Goal: Navigation & Orientation: Go to known website

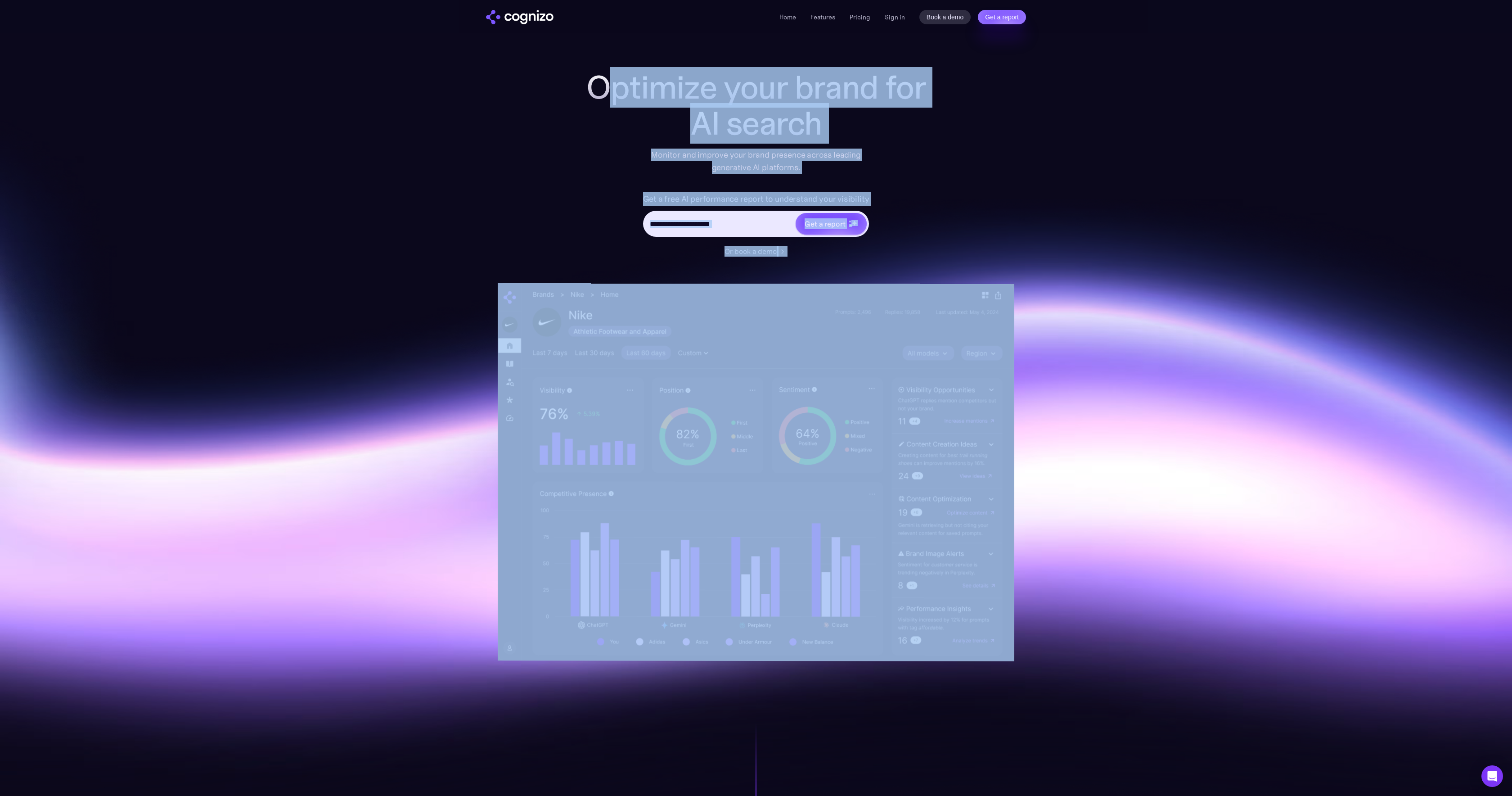
drag, startPoint x: 641, startPoint y: 90, endPoint x: 905, endPoint y: 472, distance: 464.3
click at [905, 472] on div "Optimize your brand for AI search Monitor and improve your brand presence acros…" at bounding box center [756, 365] width 522 height 592
click at [391, 444] on section "Optimize your brand for ChatGPT Monitor and improve your brand presence across …" at bounding box center [756, 365] width 1512 height 592
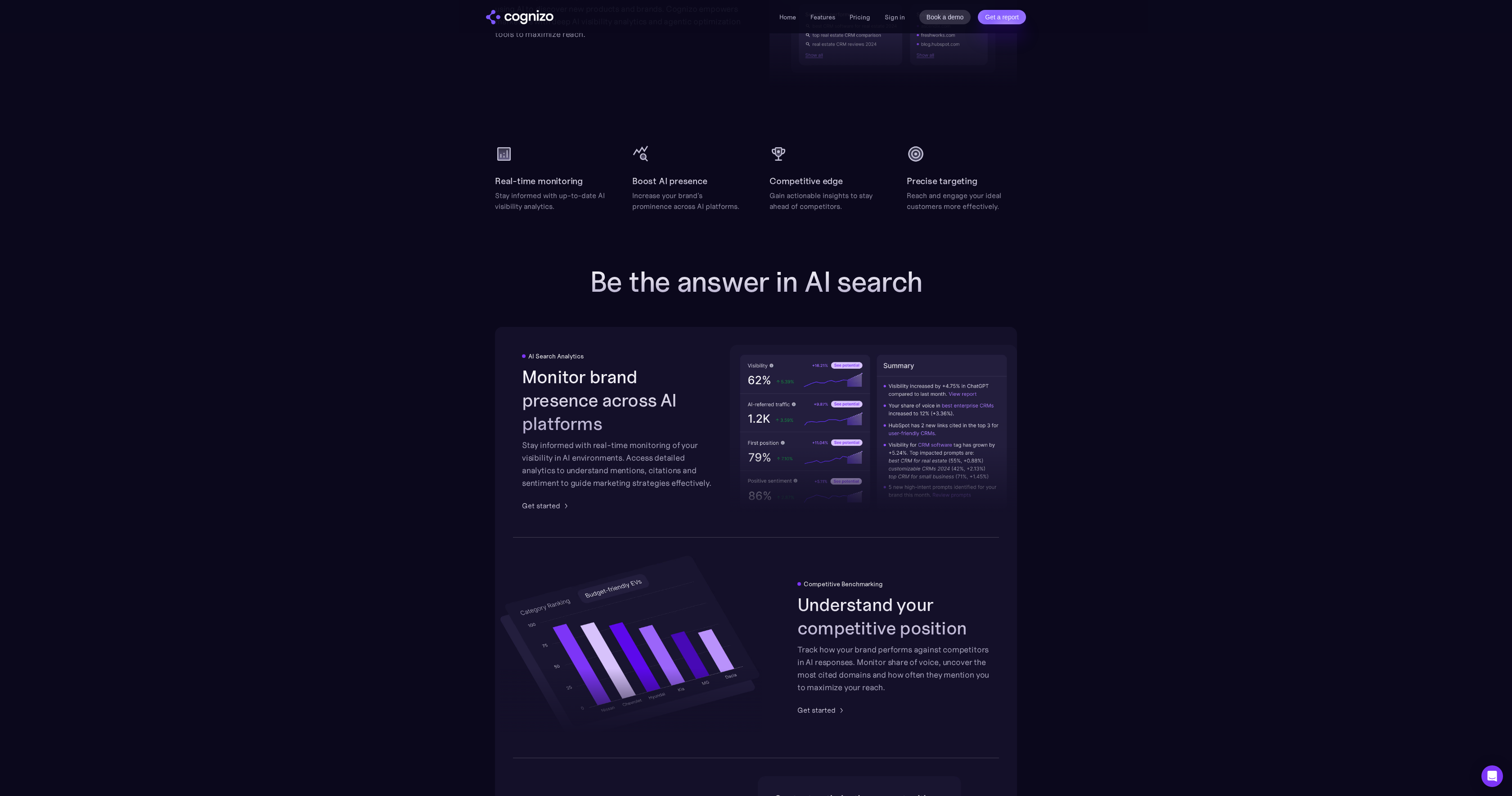
scroll to position [1138, 0]
click at [596, 278] on h2 "Be the answer in AI search" at bounding box center [756, 281] width 360 height 33
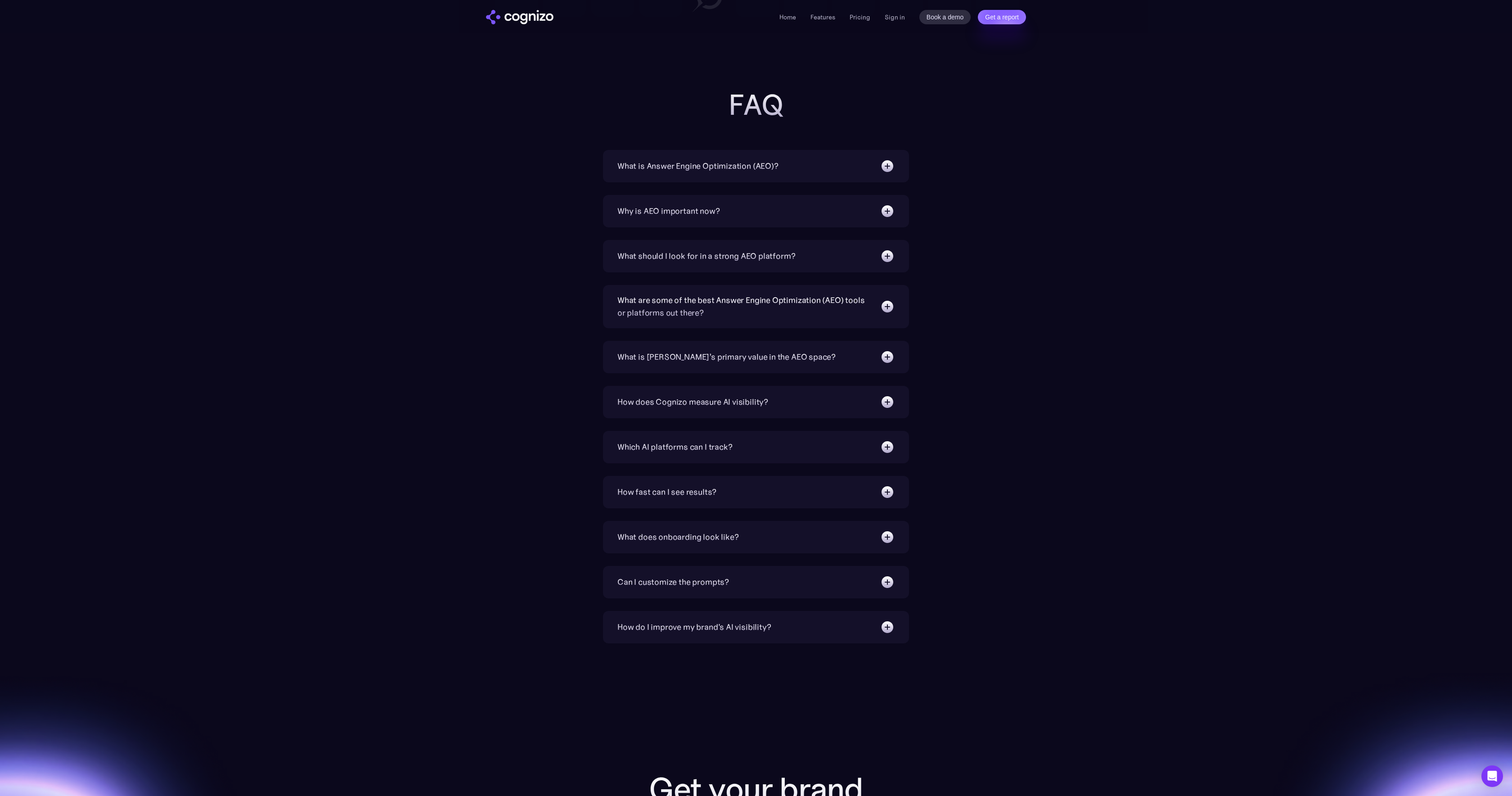
scroll to position [3170, 0]
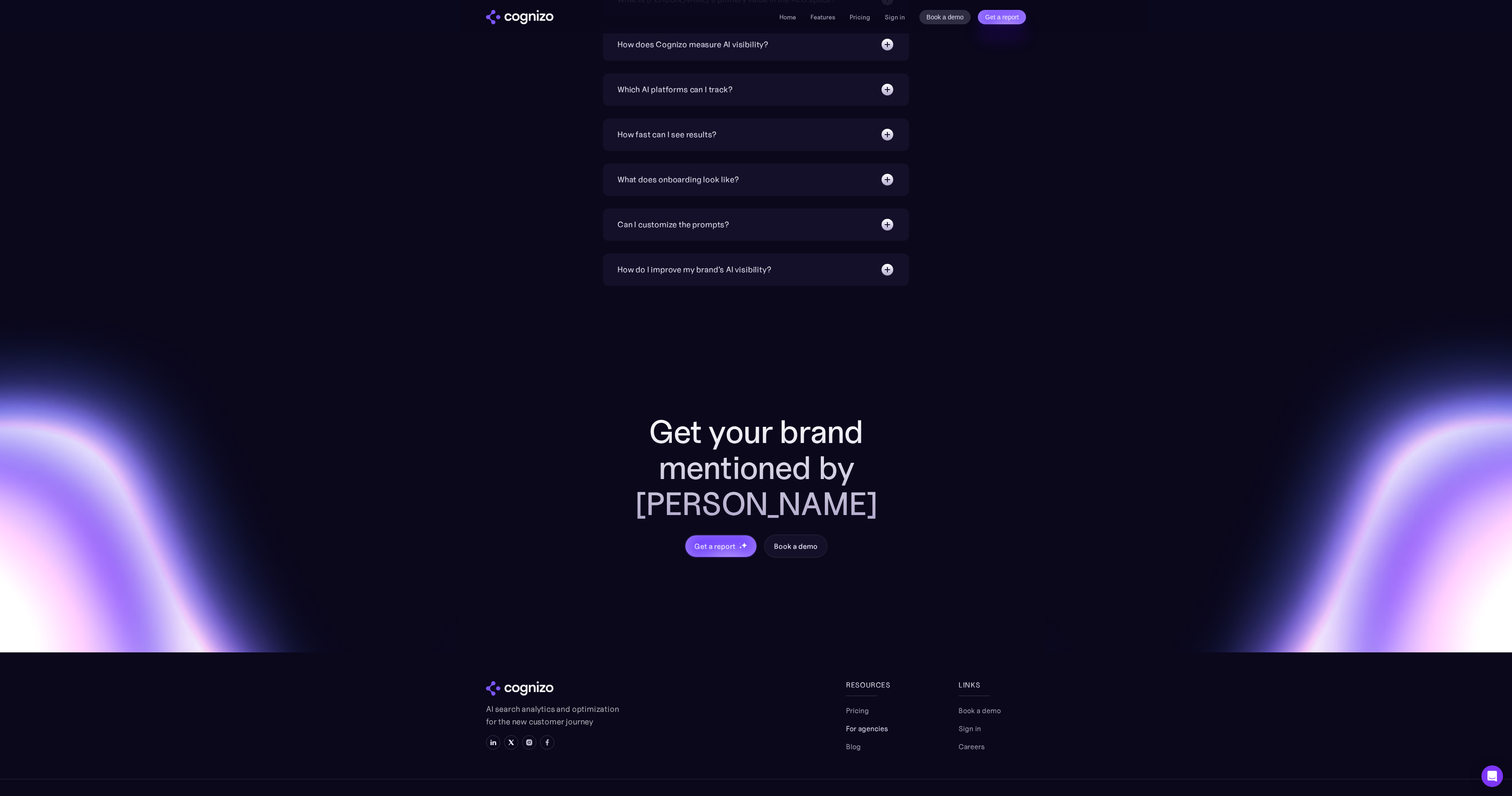
click at [866, 723] on link "For agencies" at bounding box center [867, 728] width 42 height 11
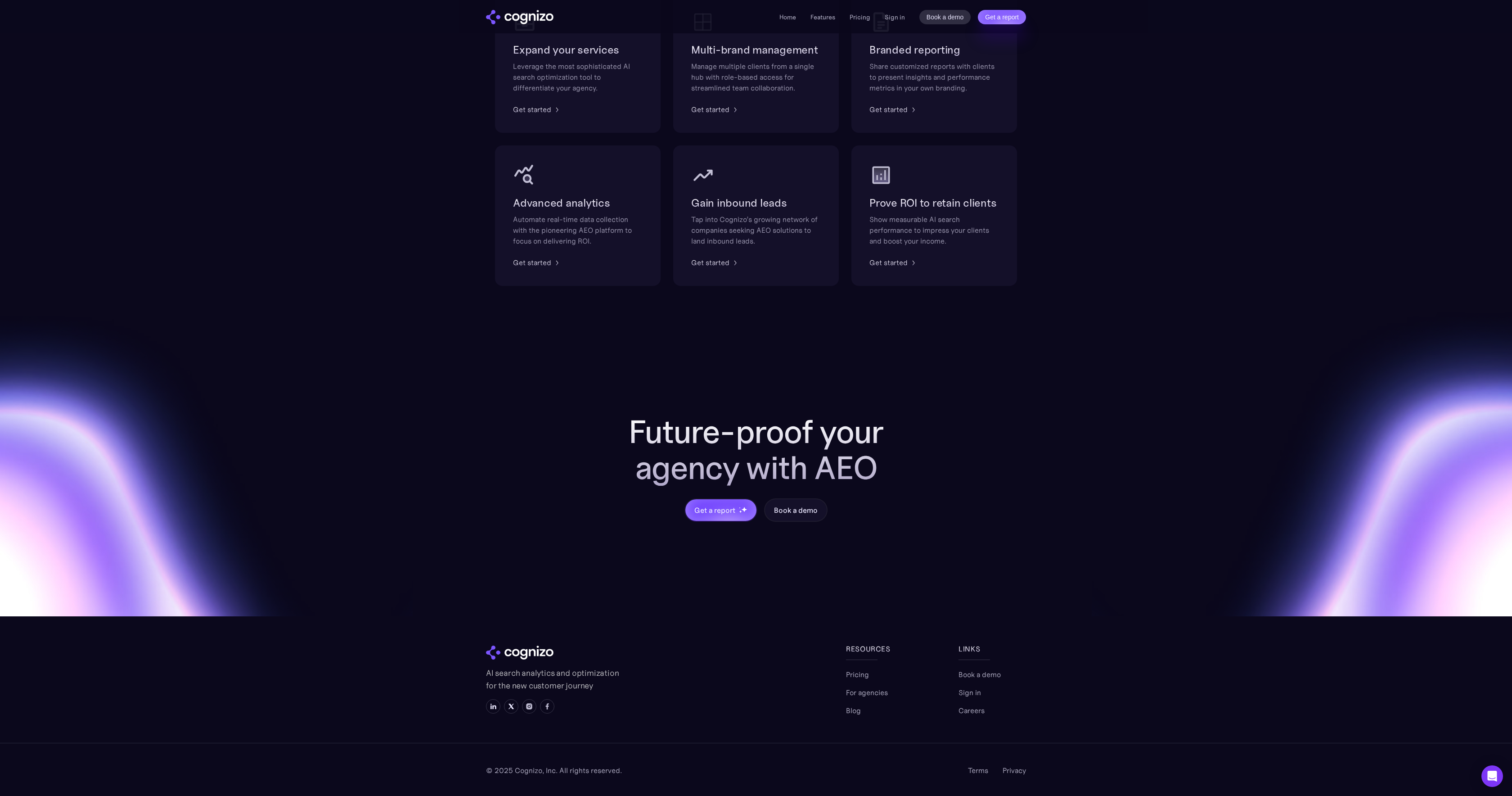
scroll to position [614, 0]
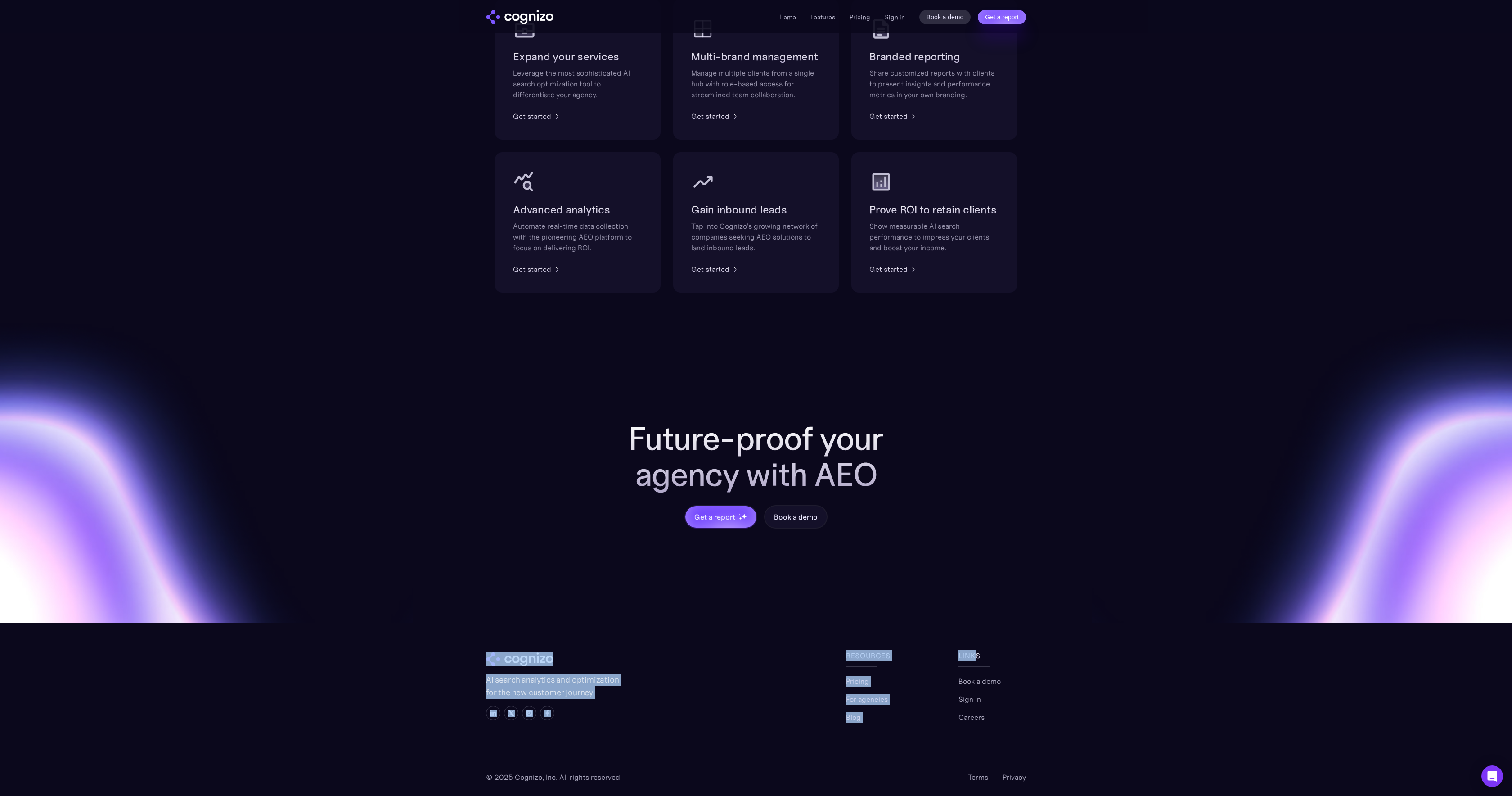
drag, startPoint x: 974, startPoint y: 654, endPoint x: 779, endPoint y: 608, distance: 200.4
click at [779, 608] on section "Future-proof your agency with AEO Get a report Book a demo AI search analytics …" at bounding box center [756, 547] width 1512 height 510
click at [779, 608] on div "Future-proof your agency with AEO Get a report Book a demo" at bounding box center [756, 457] width 1512 height 331
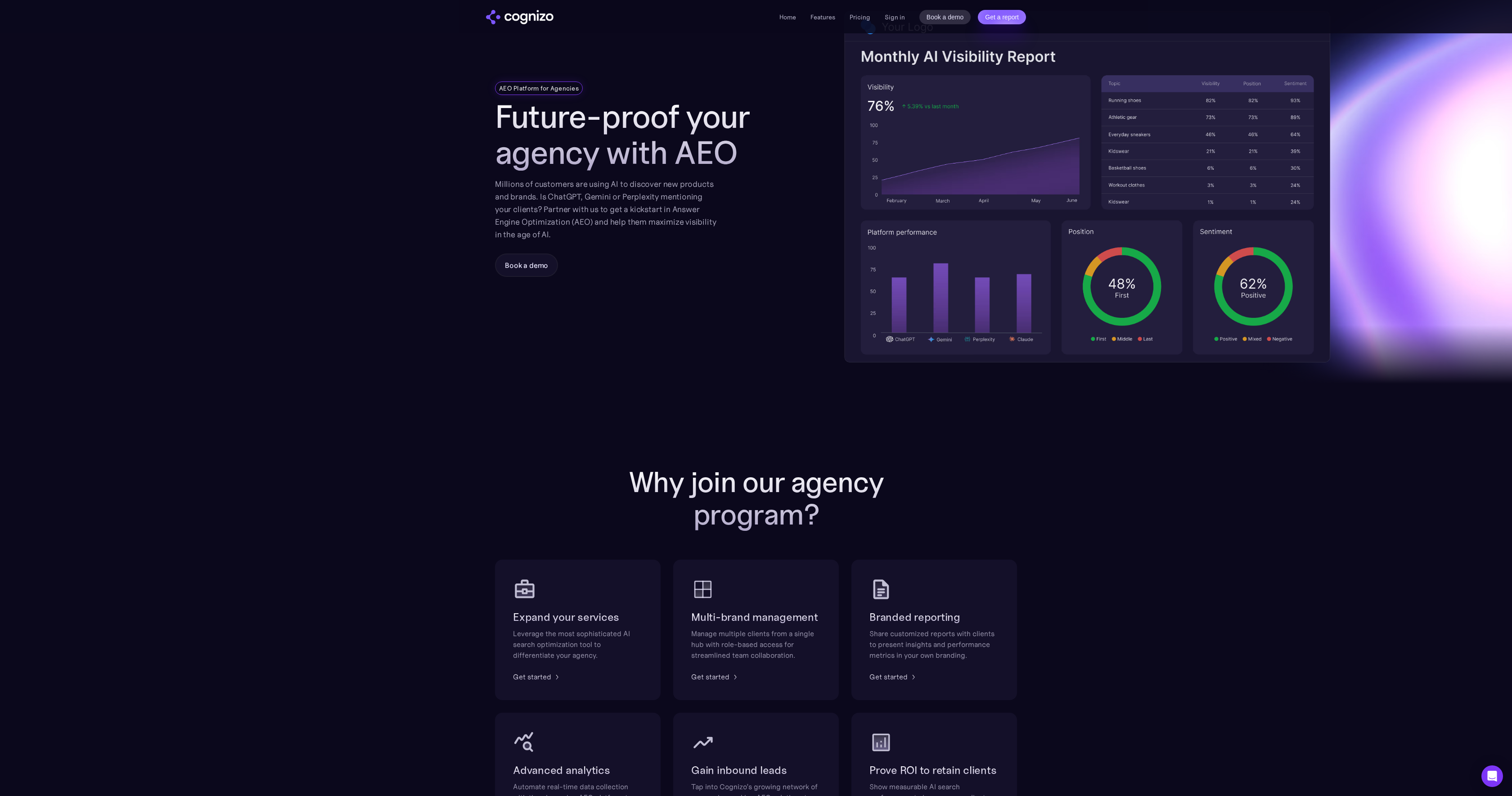
scroll to position [0, 0]
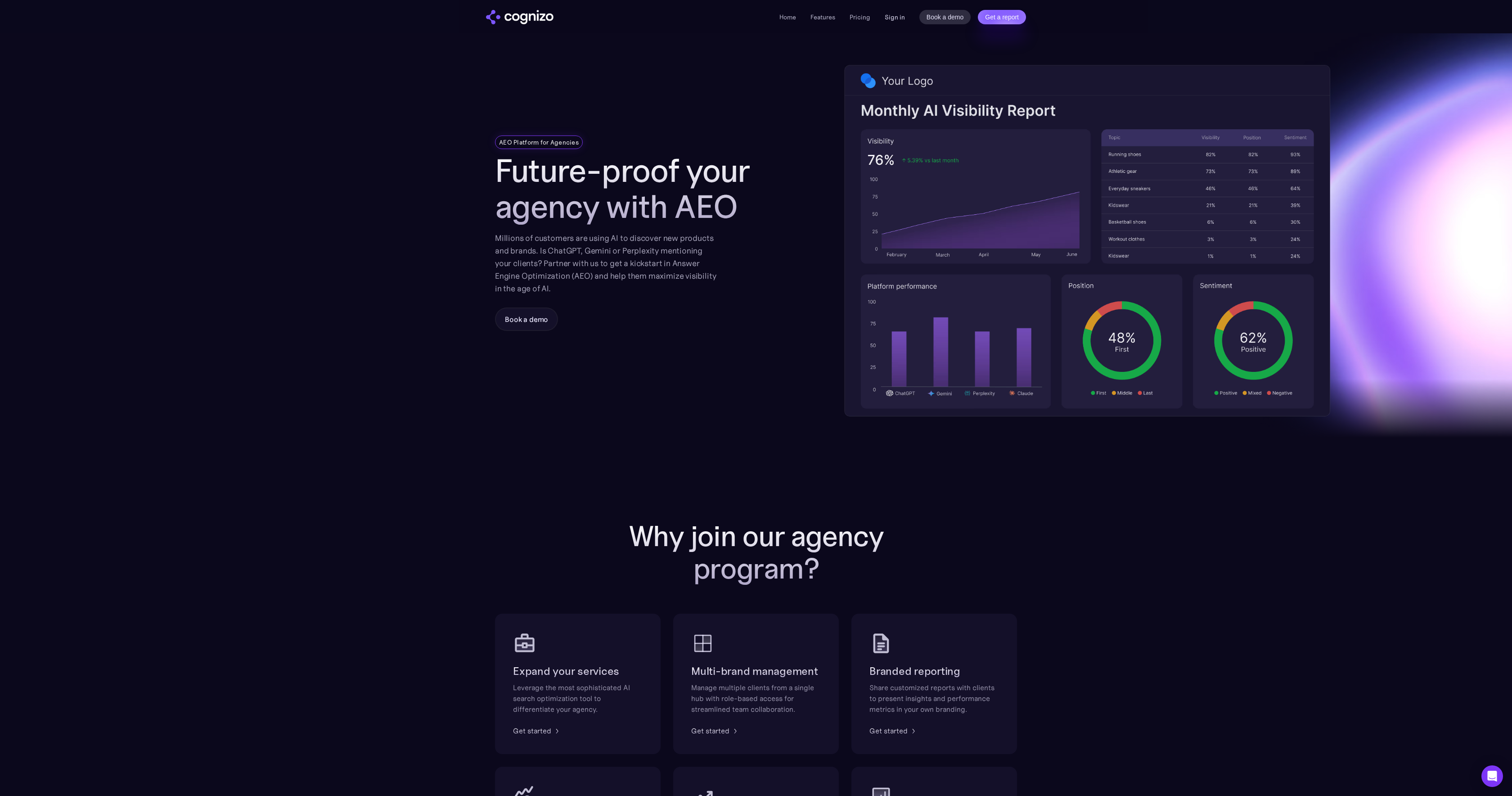
click at [889, 20] on link "Sign in" at bounding box center [894, 17] width 20 height 11
